Goal: Transaction & Acquisition: Book appointment/travel/reservation

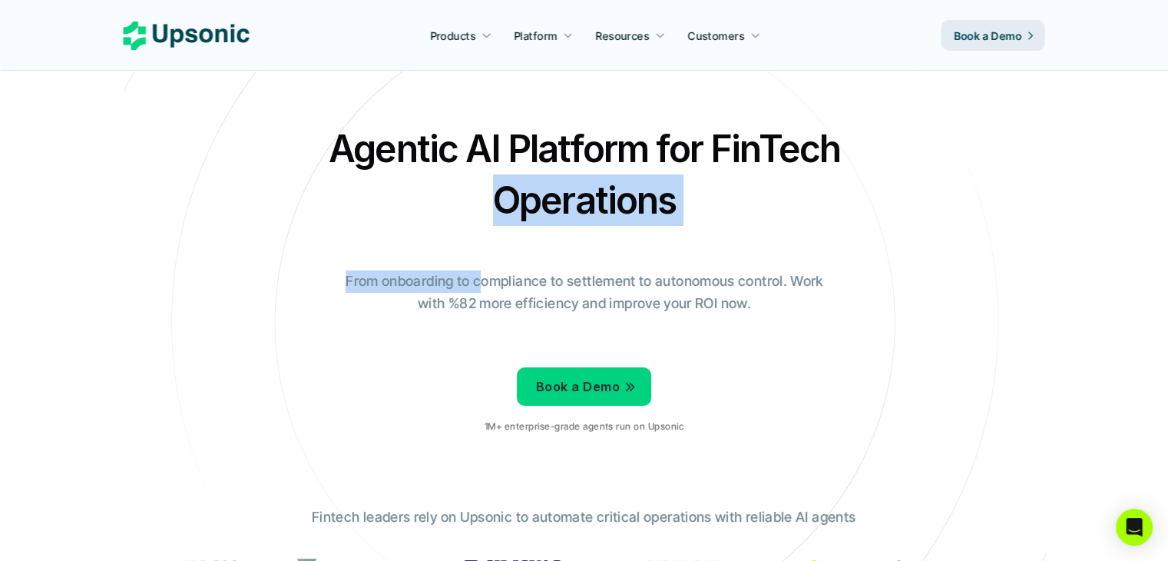
click at [475, 296] on div "Agentic AI Platform for FinTech Operations From onboarding to compliance to set…" at bounding box center [584, 284] width 899 height 323
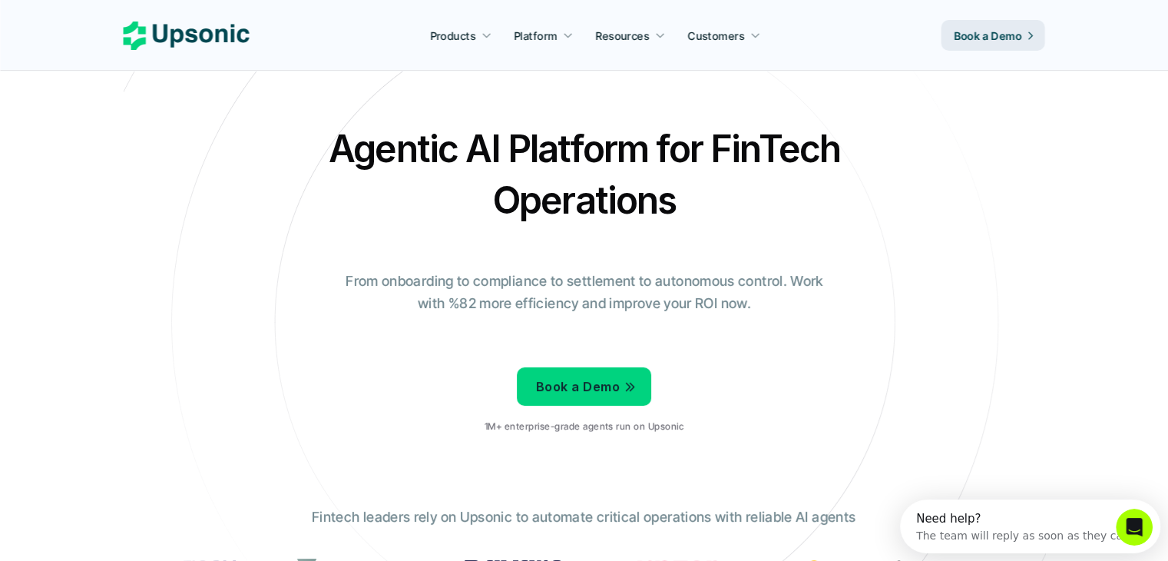
click at [744, 415] on div "Agentic AI Platform for FinTech Operations From onboarding to compliance to set…" at bounding box center [584, 284] width 899 height 323
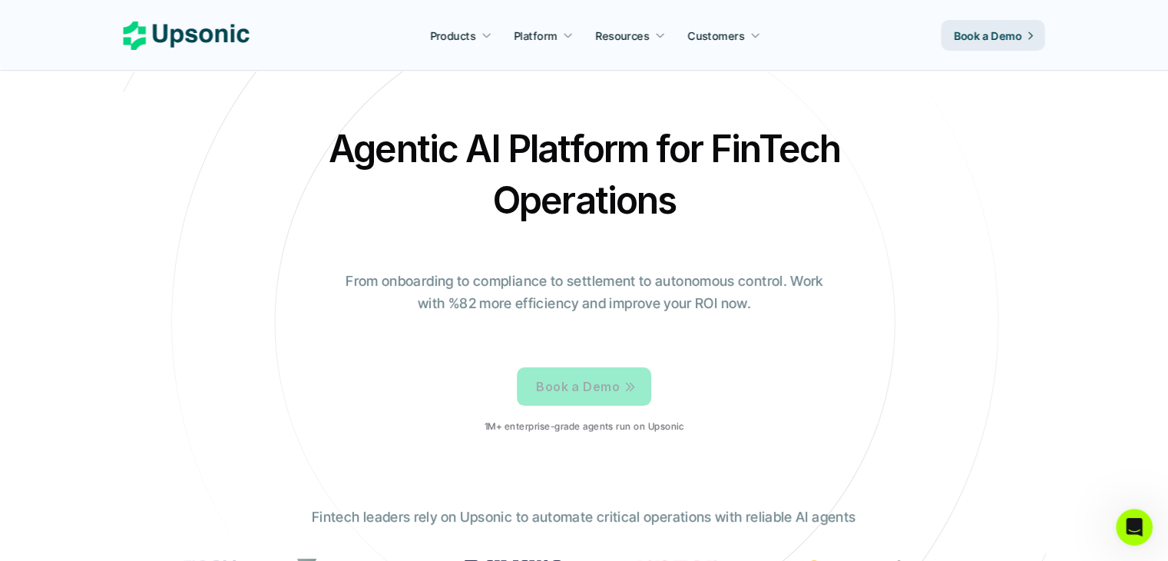
click at [646, 392] on link "Book a Demo" at bounding box center [584, 386] width 134 height 38
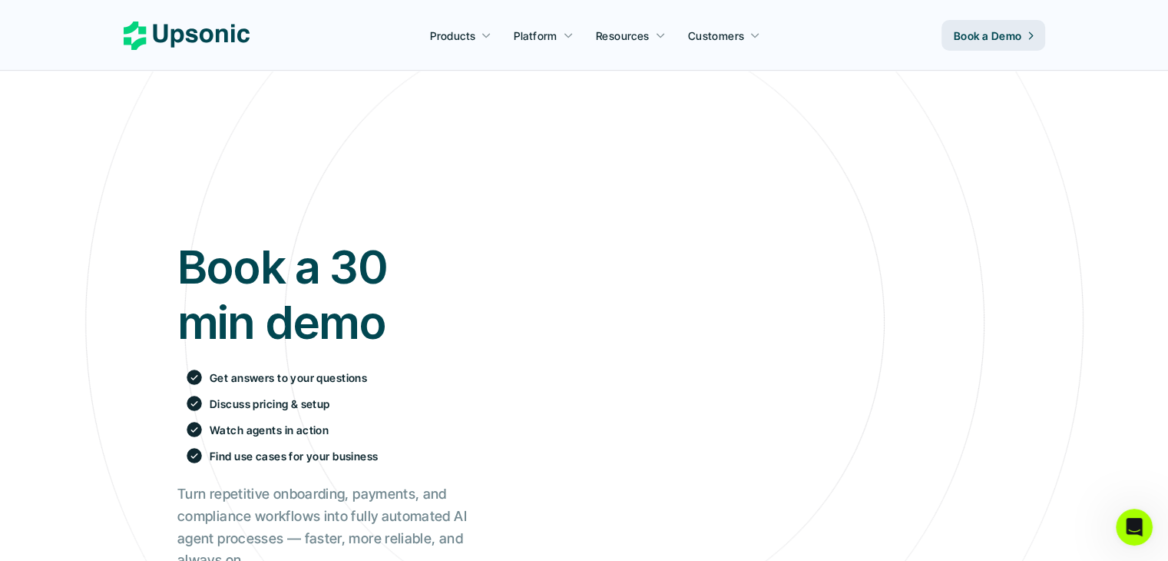
click at [646, 392] on iframe at bounding box center [751, 405] width 479 height 519
click at [790, 78] on icon at bounding box center [584, 323] width 1412 height 1412
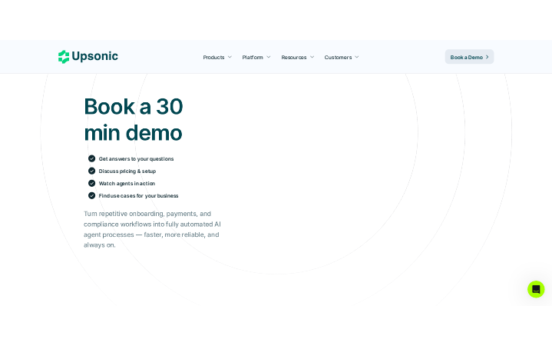
scroll to position [128, 0]
